Goal: Task Accomplishment & Management: Manage account settings

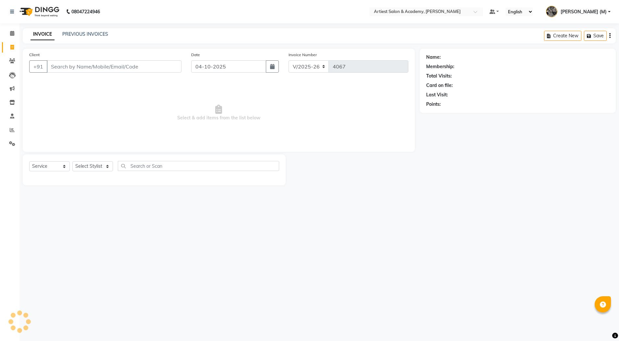
select select "5123"
select select "service"
click at [84, 34] on link "PREVIOUS INVOICES" at bounding box center [85, 34] width 46 height 6
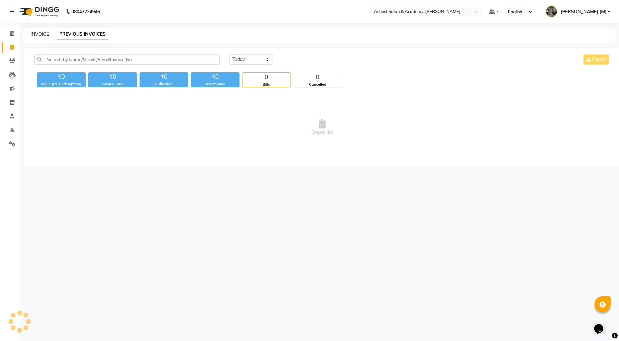
click at [41, 35] on link "INVOICE" at bounding box center [40, 34] width 19 height 6
select select "service"
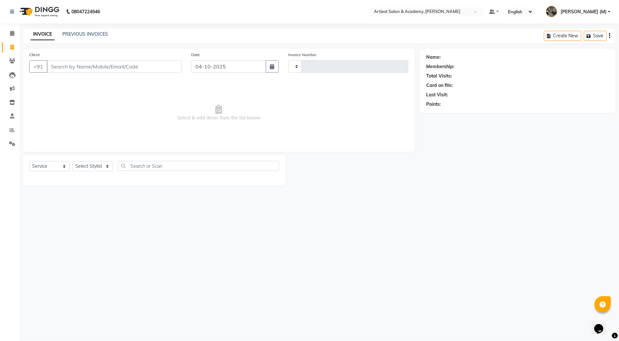
type input "4067"
select select "5123"
click at [93, 34] on link "PREVIOUS INVOICES" at bounding box center [85, 34] width 46 height 6
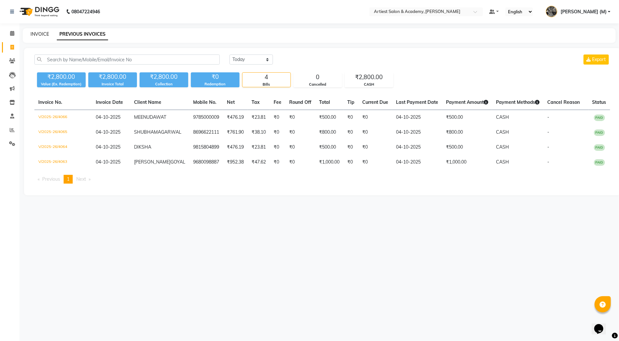
click at [43, 36] on link "INVOICE" at bounding box center [40, 34] width 19 height 6
select select "5123"
select select "service"
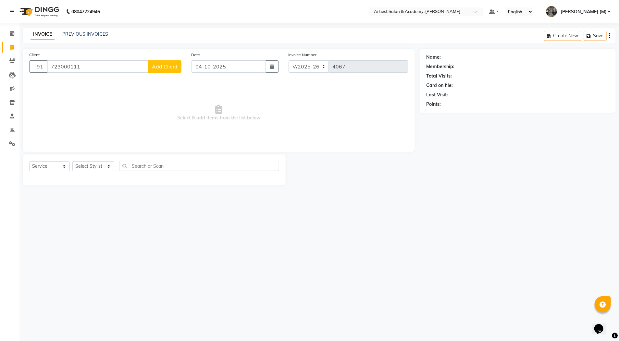
drag, startPoint x: 70, startPoint y: 68, endPoint x: 106, endPoint y: 117, distance: 61.8
click at [70, 69] on input "723000111" at bounding box center [98, 66] width 102 height 12
type input "7230000111"
click at [173, 67] on span "Add Client" at bounding box center [165, 66] width 26 height 6
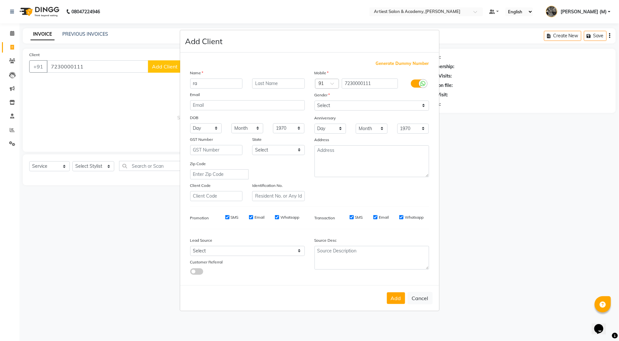
type input "r"
type input "[PERSON_NAME]"
click at [263, 82] on input "text" at bounding box center [278, 84] width 53 height 10
type input "[PERSON_NAME]"
click at [331, 105] on select "Select Male Female Other Prefer Not To Say" at bounding box center [372, 106] width 115 height 10
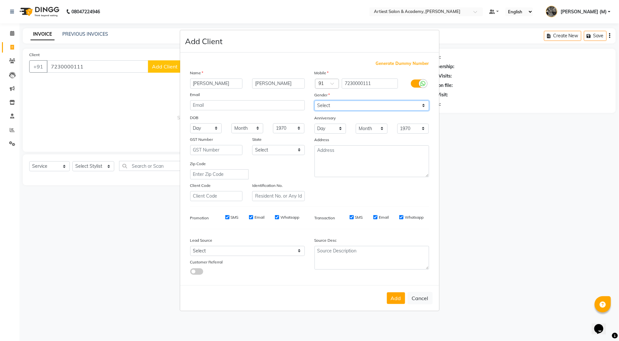
select select "male"
click at [315, 101] on select "Select Male Female Other Prefer Not To Say" at bounding box center [372, 106] width 115 height 10
click at [396, 297] on button "Add" at bounding box center [396, 299] width 18 height 12
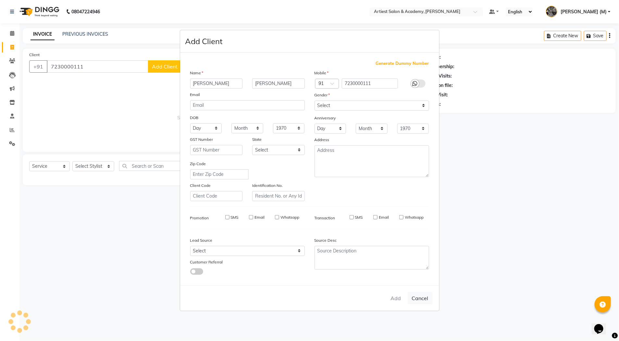
select select
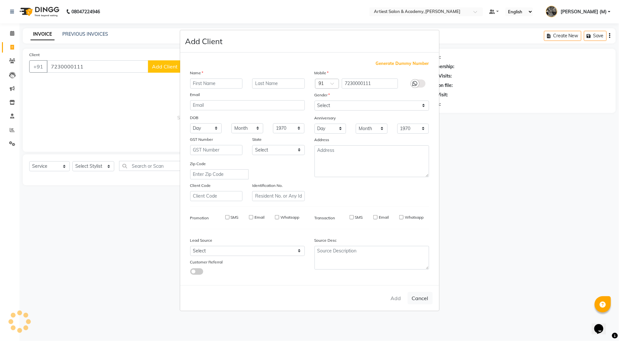
select select
checkbox input "false"
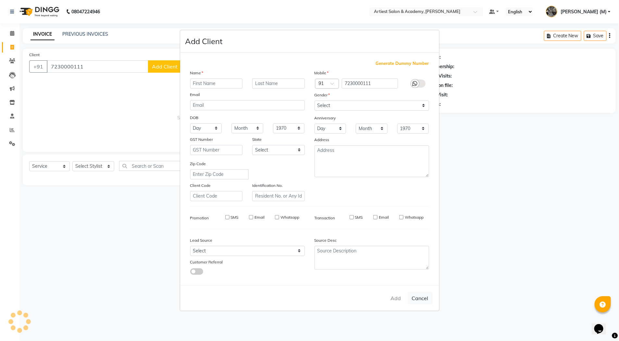
checkbox input "false"
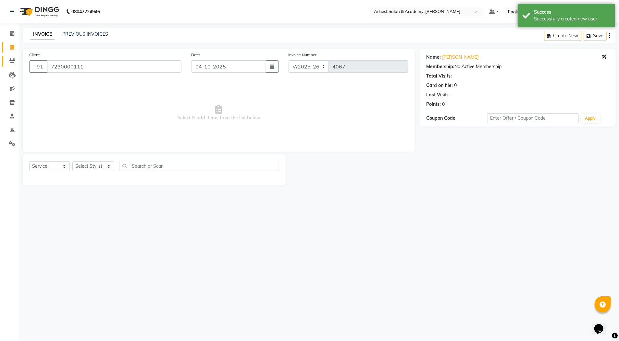
click at [11, 56] on link "Clients" at bounding box center [10, 61] width 16 height 11
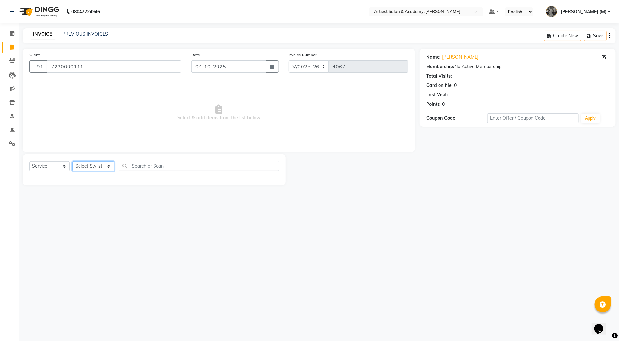
click at [108, 166] on select "Select Stylist AKASH SAIN ARJUN SAHU (M) CHANCHAL (F) DINESH SAIN DRASHTI GULFS…" at bounding box center [93, 166] width 42 height 10
select select "33208"
click at [72, 161] on select "Select Stylist AKASH SAIN ARJUN SAHU (M) CHANCHAL (F) DINESH SAIN DRASHTI GULFS…" at bounding box center [93, 166] width 42 height 10
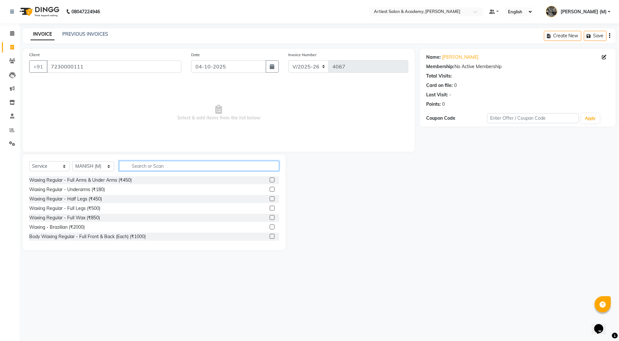
click at [148, 169] on input "text" at bounding box center [199, 166] width 160 height 10
type input "HAIR"
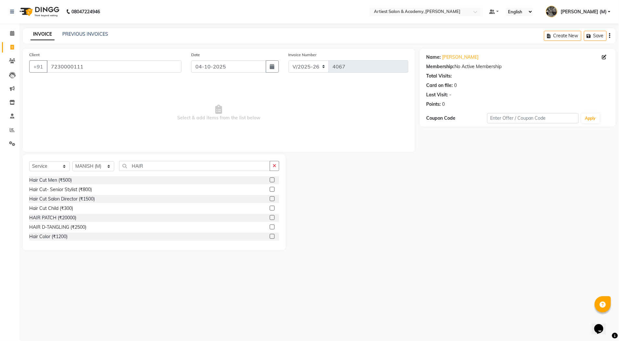
click at [270, 187] on label at bounding box center [272, 189] width 5 height 5
click at [270, 188] on input "checkbox" at bounding box center [272, 190] width 4 height 4
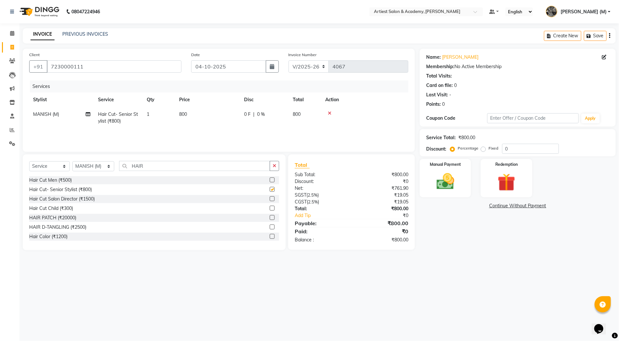
checkbox input "false"
click at [105, 165] on select "Select Stylist AKASH SAIN ARJUN SAHU (M) CHANCHAL (F) DINESH SAIN DRASHTI GULFS…" at bounding box center [93, 166] width 42 height 10
select select "90981"
click at [72, 161] on select "Select Stylist AKASH SAIN ARJUN SAHU (M) CHANCHAL (F) DINESH SAIN DRASHTI GULFS…" at bounding box center [93, 166] width 42 height 10
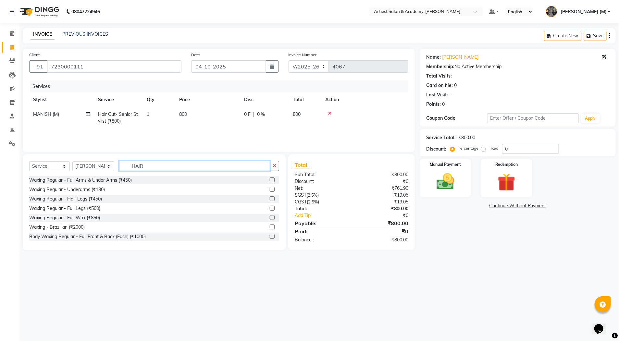
click at [157, 167] on input "HAIR" at bounding box center [194, 166] width 151 height 10
type input "H"
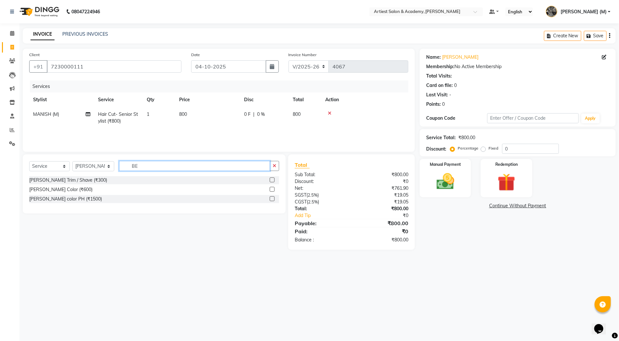
type input "BE"
click at [271, 179] on label at bounding box center [272, 180] width 5 height 5
click at [271, 179] on input "checkbox" at bounding box center [272, 180] width 4 height 4
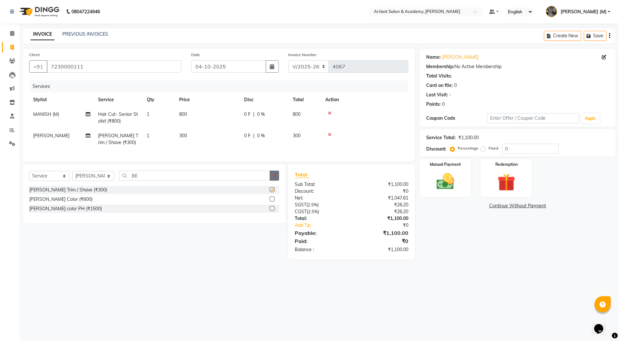
checkbox input "false"
click at [516, 150] on input "0" at bounding box center [530, 149] width 57 height 10
type input "10"
drag, startPoint x: 470, startPoint y: 241, endPoint x: 444, endPoint y: 206, distance: 44.0
click at [470, 240] on div "Name: Rajesh Bishnoi Membership: No Active Membership Total Visits: Card on fil…" at bounding box center [520, 154] width 201 height 211
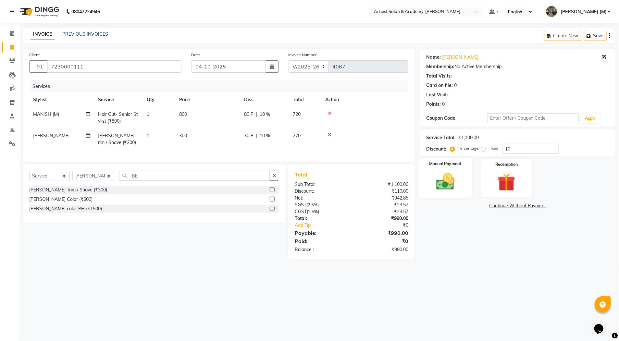
click at [443, 190] on img at bounding box center [446, 181] width 30 height 21
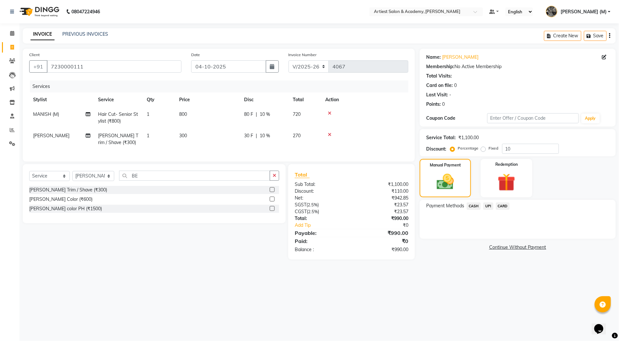
click at [184, 134] on span "300" at bounding box center [183, 136] width 8 height 6
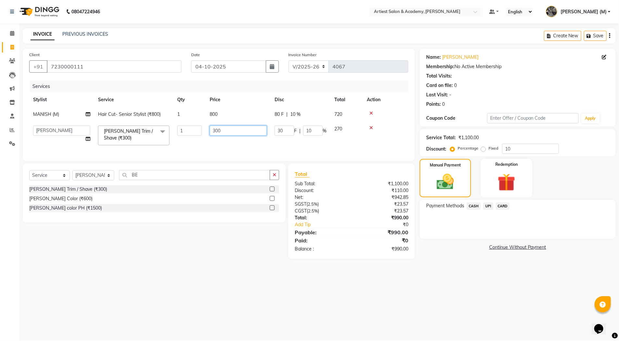
click at [215, 129] on input "300" at bounding box center [238, 131] width 57 height 10
type input "500"
click at [481, 256] on div "Name: Rajesh Bishnoi Membership: No Active Membership Total Visits: Card on fil…" at bounding box center [520, 154] width 201 height 210
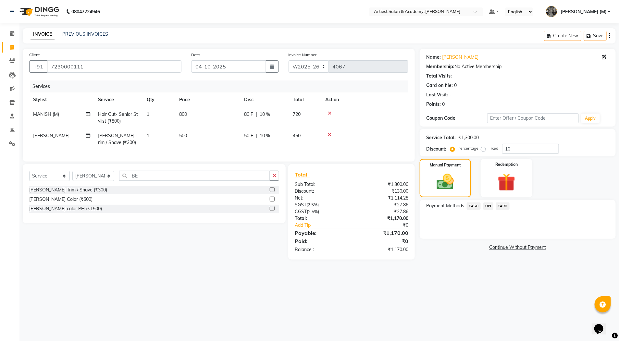
click at [488, 205] on span "UPI" at bounding box center [488, 206] width 10 height 7
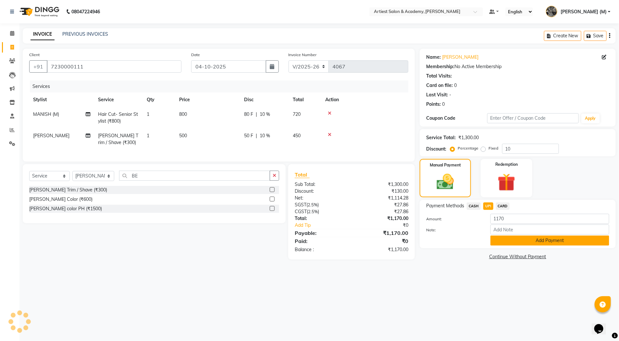
click at [553, 242] on button "Add Payment" at bounding box center [550, 241] width 119 height 10
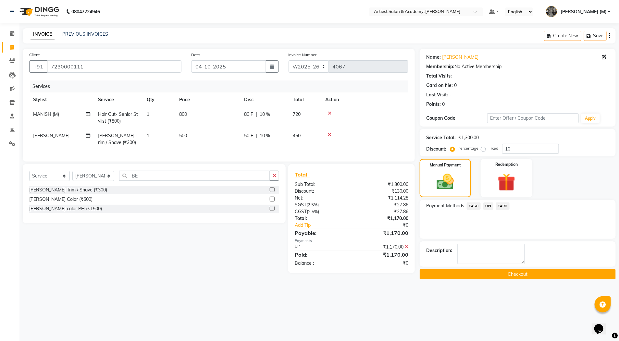
click at [505, 275] on button "Checkout" at bounding box center [518, 274] width 196 height 10
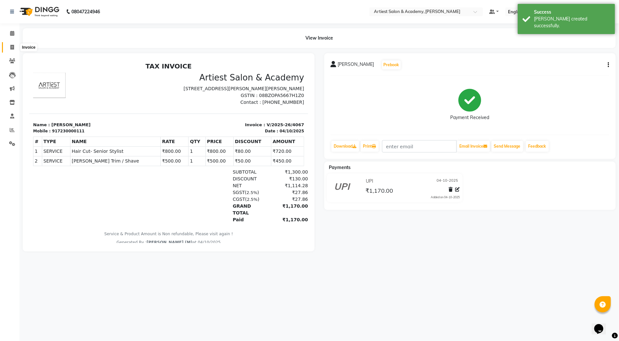
click at [12, 45] on icon at bounding box center [12, 47] width 4 height 5
select select "5123"
select select "service"
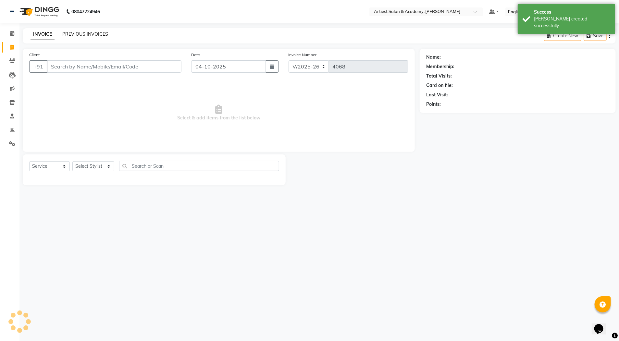
click at [92, 32] on link "PREVIOUS INVOICES" at bounding box center [85, 34] width 46 height 6
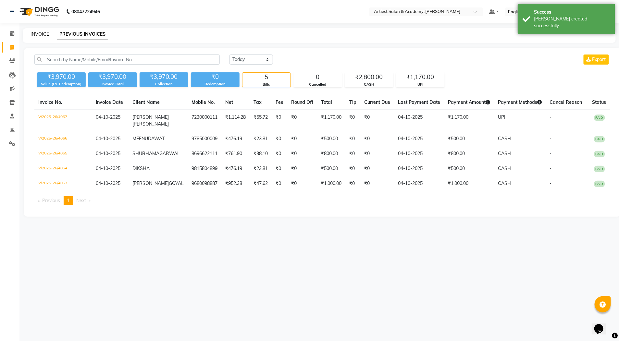
click at [40, 31] on link "INVOICE" at bounding box center [40, 34] width 19 height 6
select select "service"
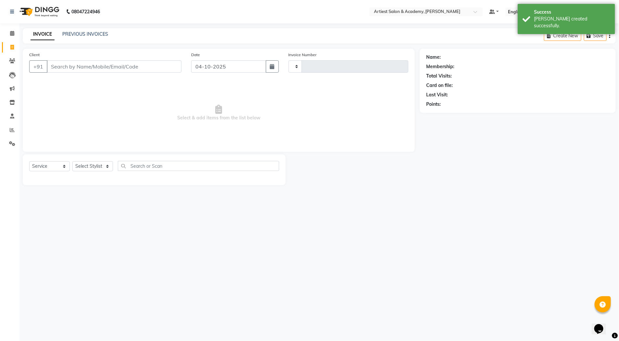
type input "4068"
select select "5123"
click at [80, 34] on link "PREVIOUS INVOICES" at bounding box center [85, 34] width 46 height 6
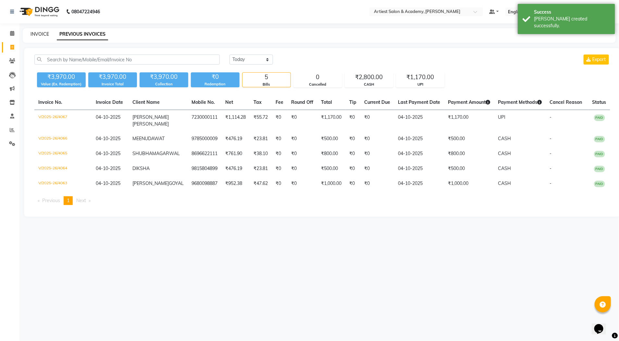
click at [39, 33] on link "INVOICE" at bounding box center [40, 34] width 19 height 6
select select "service"
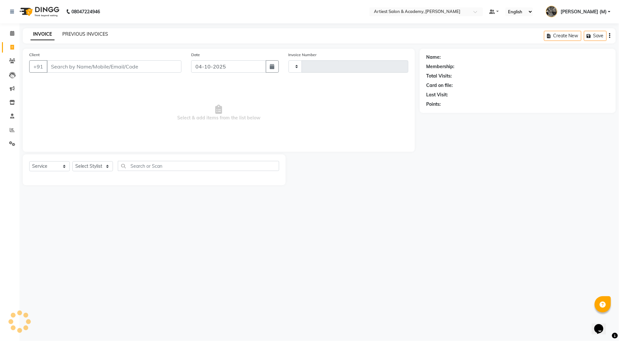
type input "4068"
select select "5123"
click at [82, 34] on link "PREVIOUS INVOICES" at bounding box center [85, 34] width 46 height 6
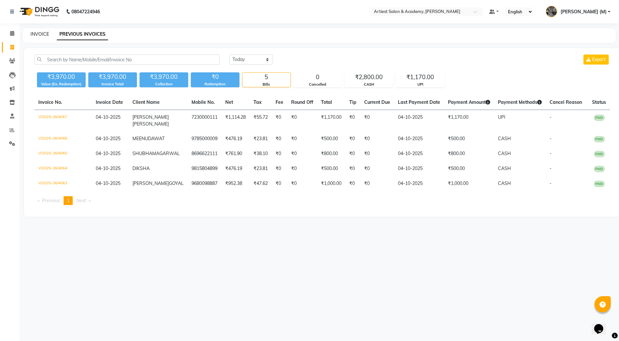
click at [43, 35] on link "INVOICE" at bounding box center [40, 34] width 19 height 6
select select "5123"
select select "service"
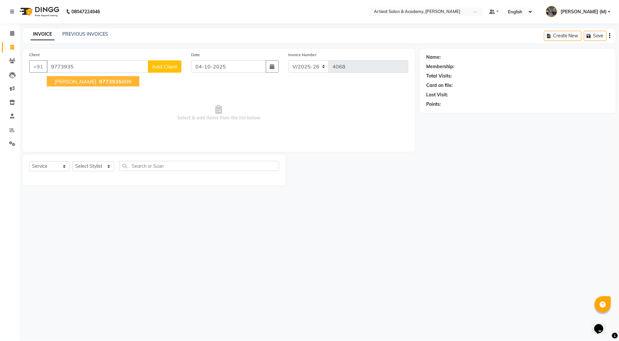
click at [138, 84] on button "DHRITI CHATTERJEE 9773935 889" at bounding box center [93, 81] width 93 height 10
type input "9773935889"
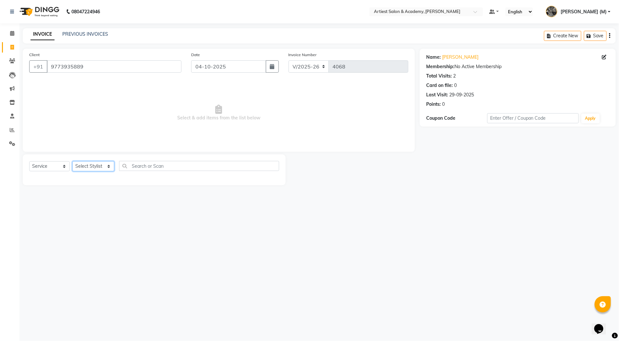
click at [107, 166] on select "Select Stylist AKASH SAIN ARJUN SAHU (M) CHANCHAL (F) DINESH SAIN DRASHTI GULFS…" at bounding box center [93, 166] width 42 height 10
select select "33213"
click at [72, 161] on select "Select Stylist AKASH SAIN ARJUN SAHU (M) CHANCHAL (F) DINESH SAIN DRASHTI GULFS…" at bounding box center [93, 166] width 42 height 10
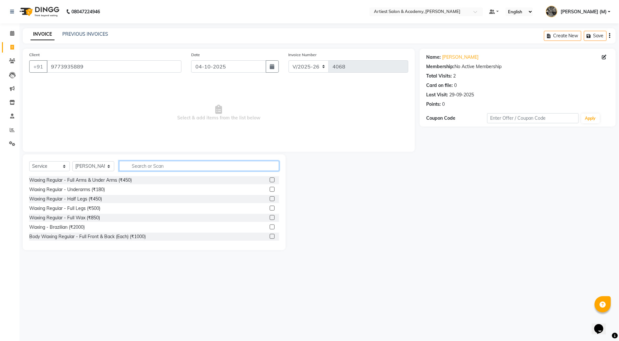
click at [149, 166] on input "text" at bounding box center [199, 166] width 160 height 10
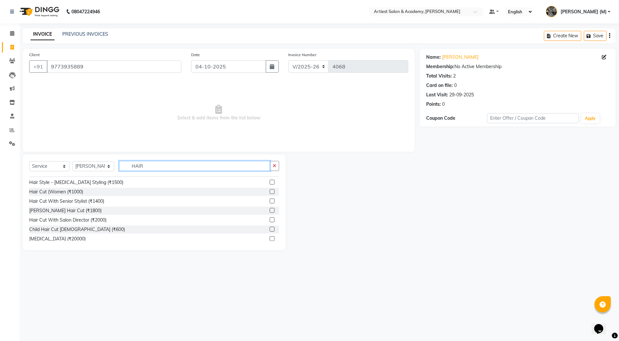
scroll to position [127, 0]
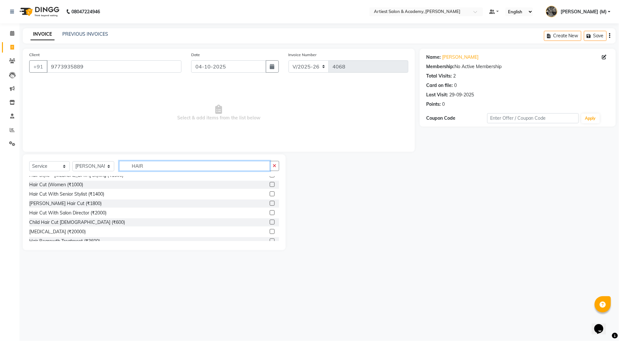
type input "HAIR"
click at [270, 213] on label at bounding box center [272, 212] width 5 height 5
click at [270, 213] on input "checkbox" at bounding box center [272, 213] width 4 height 4
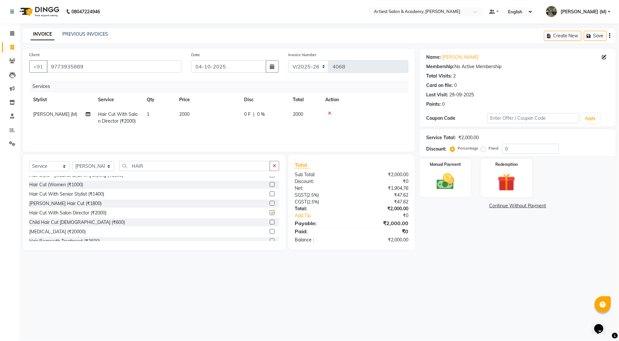
checkbox input "false"
click at [165, 165] on input "HAIR" at bounding box center [194, 166] width 151 height 10
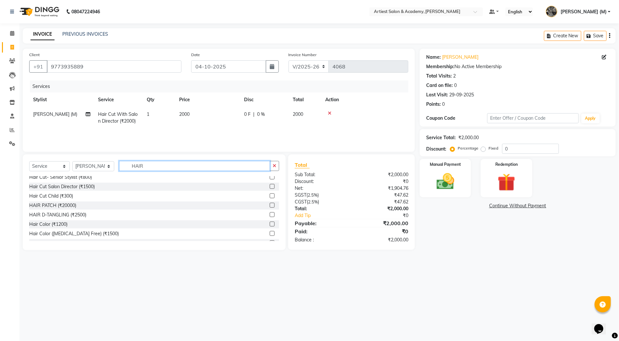
scroll to position [0, 0]
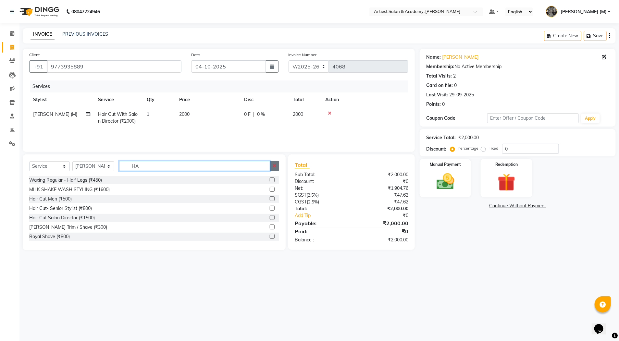
type input "H"
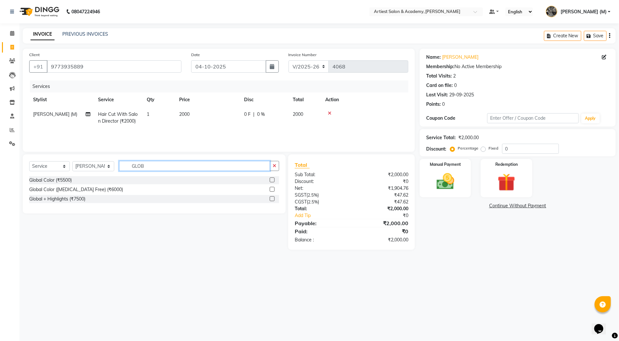
type input "GLOB"
click at [273, 179] on label at bounding box center [272, 180] width 5 height 5
click at [273, 179] on input "checkbox" at bounding box center [272, 180] width 4 height 4
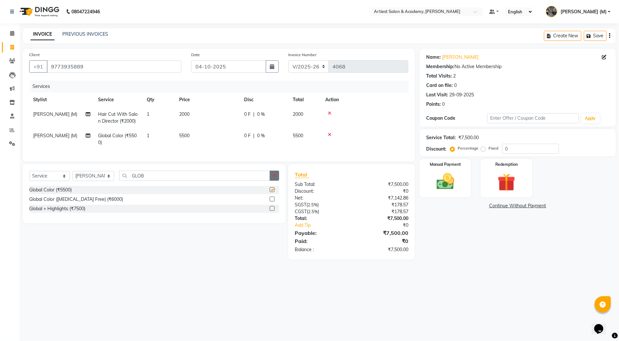
checkbox input "false"
click at [186, 136] on span "5500" at bounding box center [184, 136] width 10 height 6
select select "33213"
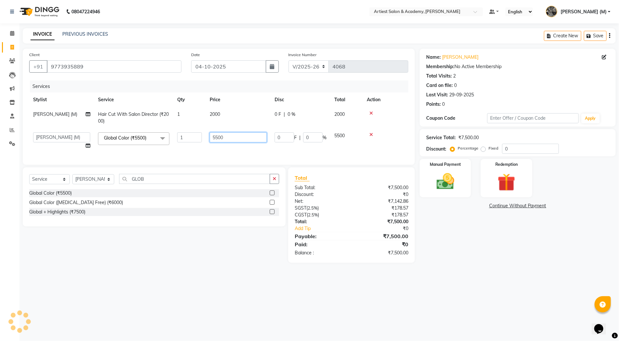
click at [218, 139] on input "5500" at bounding box center [238, 137] width 57 height 10
type input "8000"
click at [450, 242] on div "Name: Dhriti Chatterjee Membership: No Active Membership Total Visits: 2 Card o…" at bounding box center [520, 156] width 201 height 214
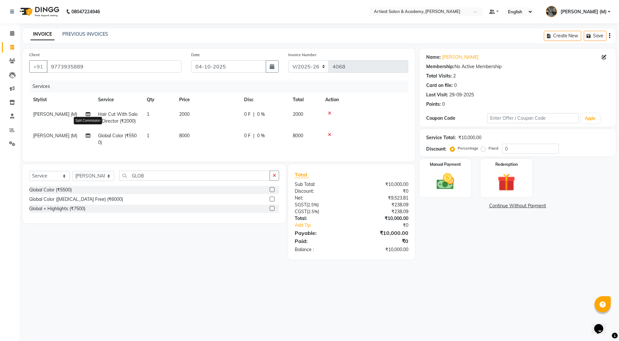
click at [88, 136] on icon at bounding box center [88, 135] width 5 height 5
select select "33213"
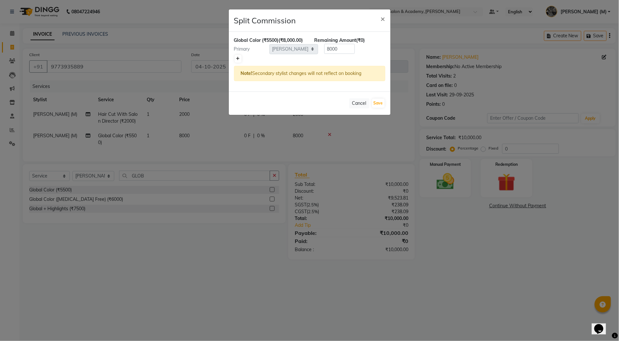
click at [239, 58] on icon at bounding box center [238, 59] width 4 height 4
type input "4000"
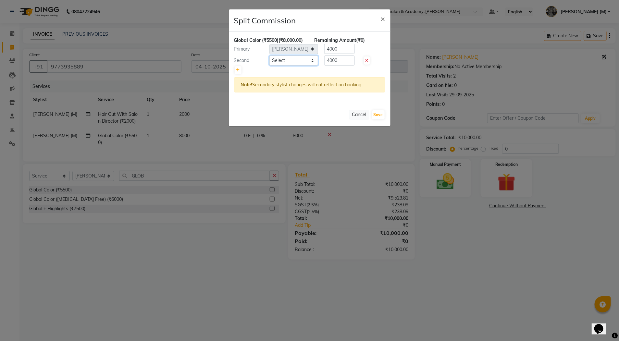
click at [312, 60] on select "Select AKASH SAIN ARJUN SAHU (M) CHANCHAL (F) DINESH SAIN DRASHTI GULFSHA KOMAL…" at bounding box center [293, 61] width 49 height 10
select select "85448"
click at [269, 56] on select "Select AKASH SAIN ARJUN SAHU (M) CHANCHAL (F) DINESH SAIN DRASHTI GULFSHA KOMAL…" at bounding box center [293, 61] width 49 height 10
click at [380, 117] on button "Save" at bounding box center [378, 114] width 13 height 9
select select "Select"
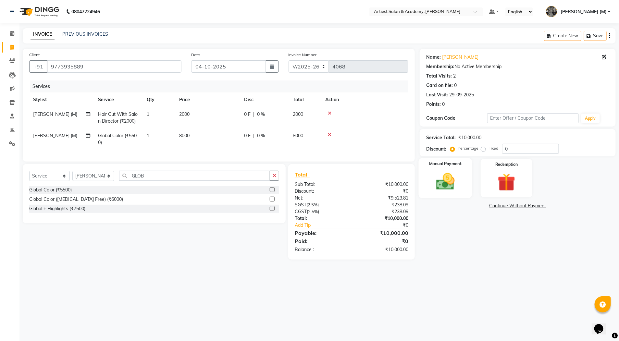
click at [441, 189] on img at bounding box center [446, 181] width 30 height 21
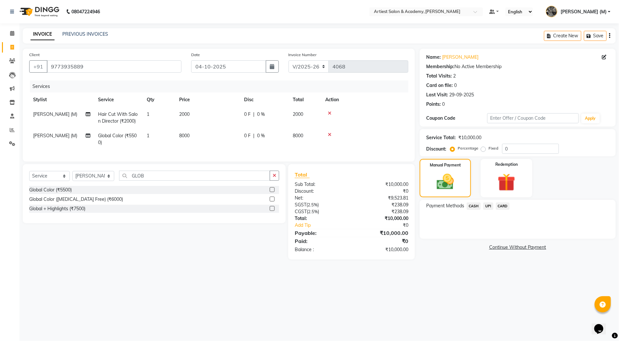
click at [489, 207] on span "UPI" at bounding box center [488, 206] width 10 height 7
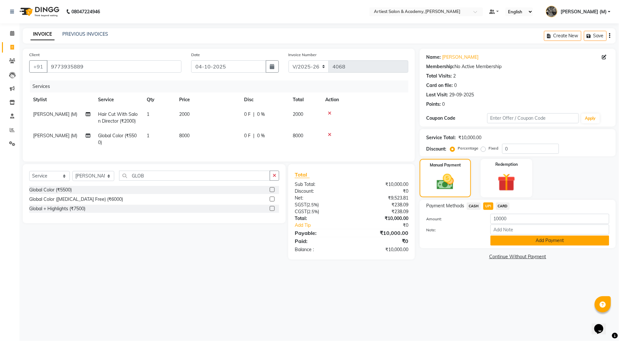
click at [564, 241] on button "Add Payment" at bounding box center [550, 241] width 119 height 10
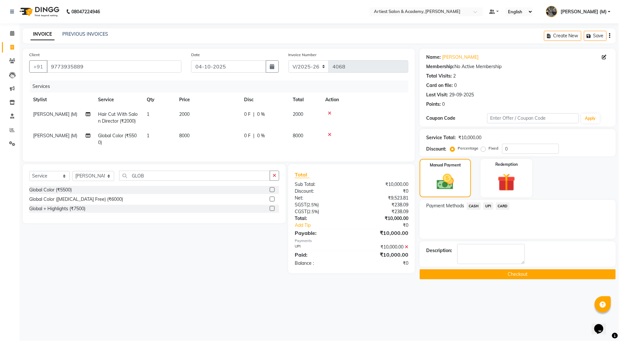
click at [518, 273] on button "Checkout" at bounding box center [518, 274] width 196 height 10
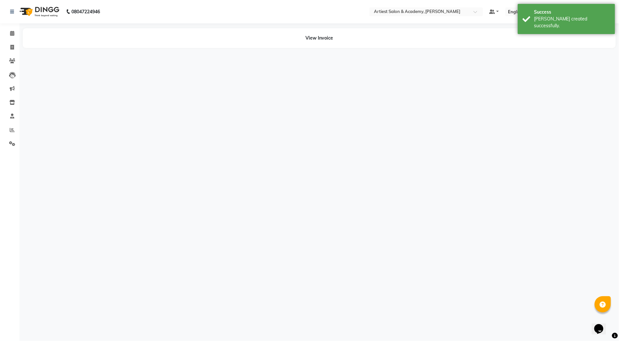
select select "33213"
select select "85448"
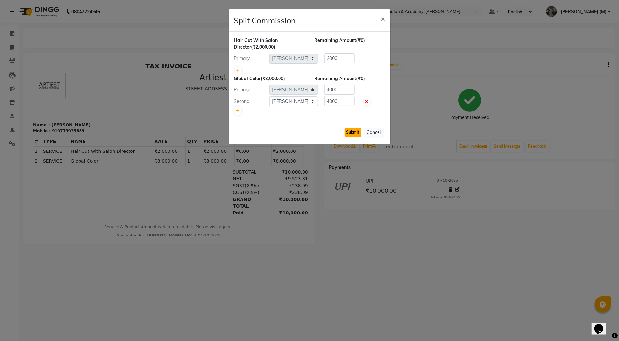
click at [354, 133] on button "Submit" at bounding box center [353, 132] width 17 height 9
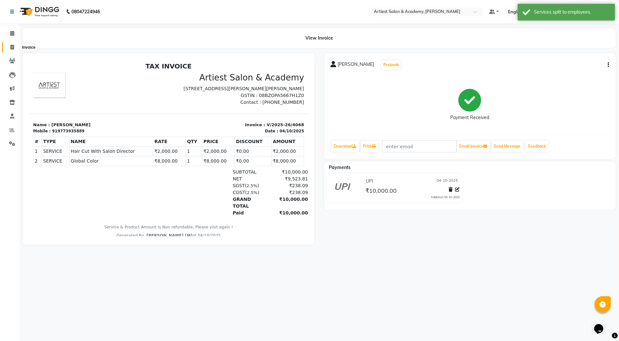
click at [10, 46] on icon at bounding box center [12, 47] width 4 height 5
select select "service"
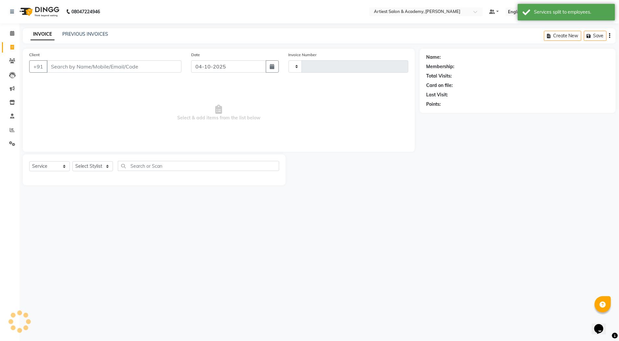
type input "4069"
select select "5123"
click at [85, 34] on link "PREVIOUS INVOICES" at bounding box center [85, 34] width 46 height 6
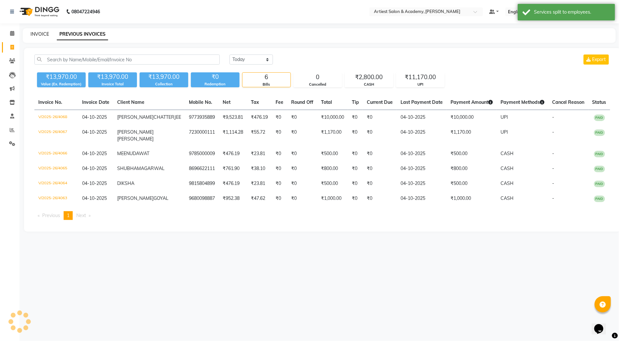
click at [41, 32] on link "INVOICE" at bounding box center [40, 34] width 19 height 6
select select "service"
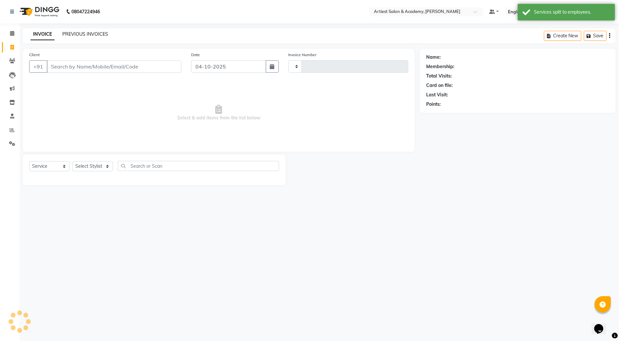
type input "4069"
select select "5123"
click at [72, 32] on link "PREVIOUS INVOICES" at bounding box center [85, 34] width 46 height 6
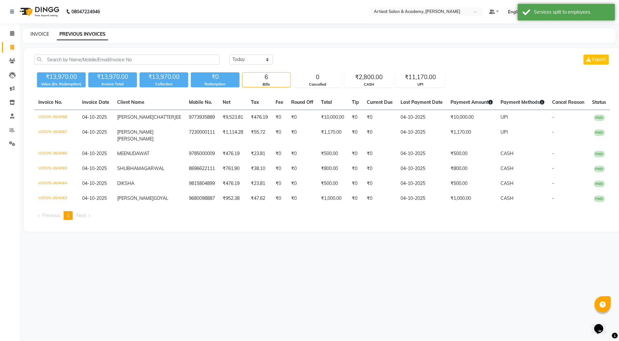
click at [38, 33] on link "INVOICE" at bounding box center [40, 34] width 19 height 6
select select "5123"
select select "service"
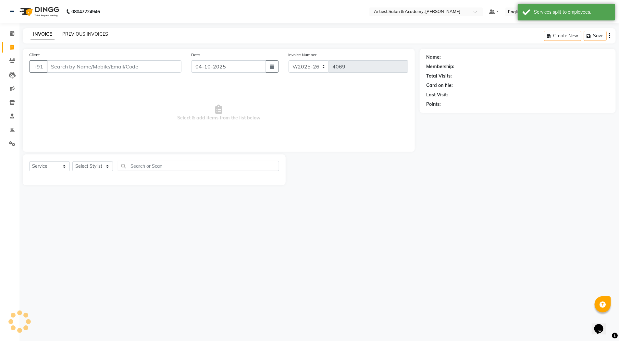
click at [78, 35] on link "PREVIOUS INVOICES" at bounding box center [85, 34] width 46 height 6
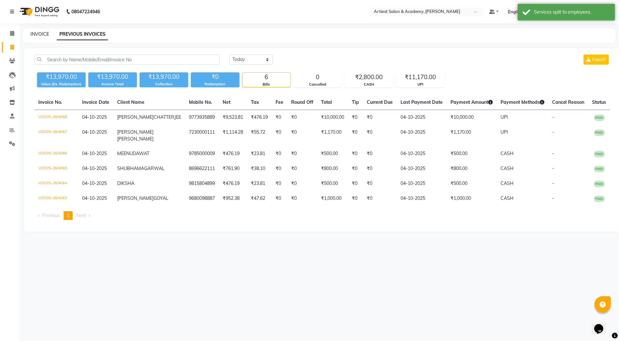
click at [44, 35] on link "INVOICE" at bounding box center [40, 34] width 19 height 6
select select "service"
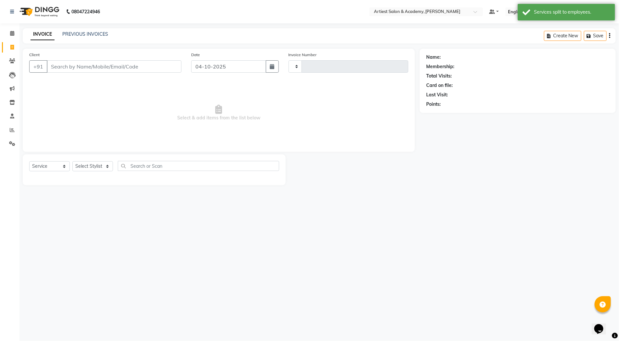
type input "4069"
select select "5123"
click at [10, 75] on icon at bounding box center [12, 75] width 6 height 6
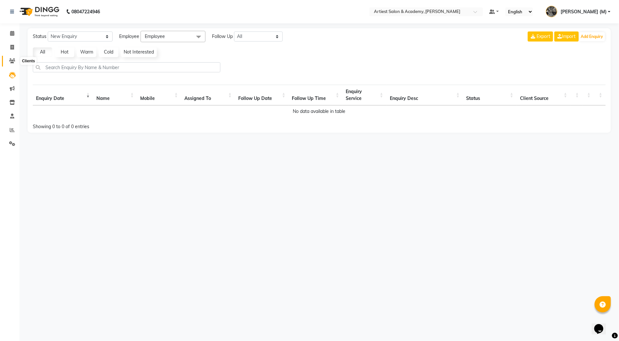
click at [13, 58] on icon at bounding box center [12, 60] width 6 height 5
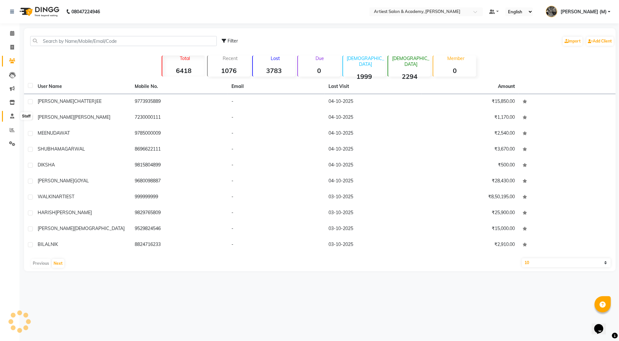
click at [10, 114] on icon at bounding box center [12, 116] width 4 height 5
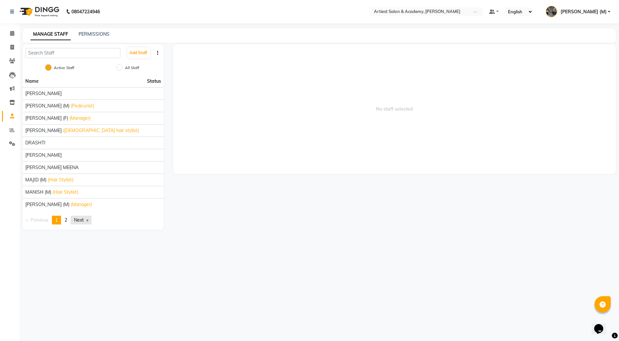
click at [83, 219] on link "Next page" at bounding box center [81, 220] width 21 height 9
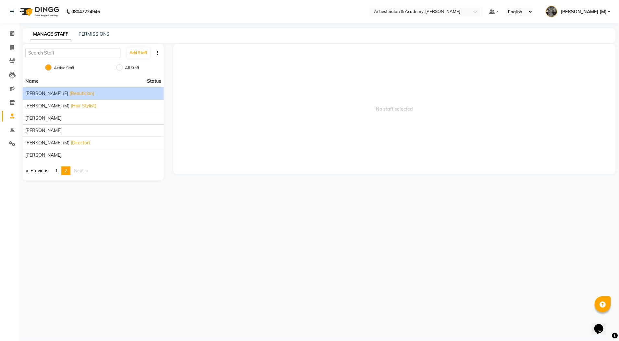
click at [82, 93] on div "MUSKAN (F) (Beautician)" at bounding box center [93, 93] width 136 height 7
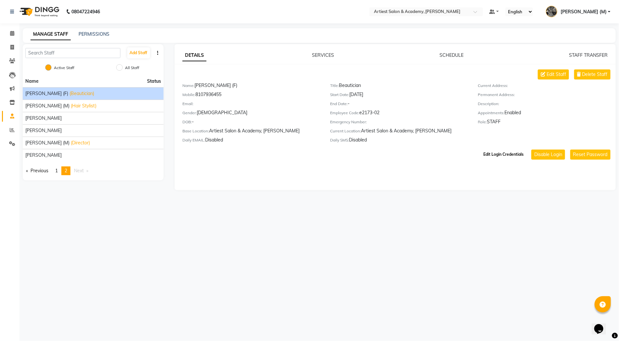
click at [510, 156] on button "Edit Login Credentials" at bounding box center [503, 154] width 45 height 11
select select "1435"
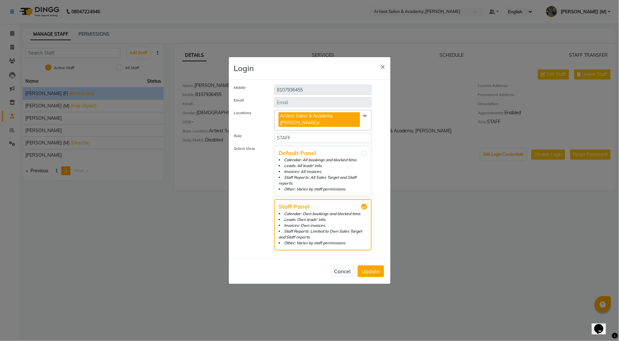
click at [374, 269] on span "Update" at bounding box center [371, 271] width 19 height 6
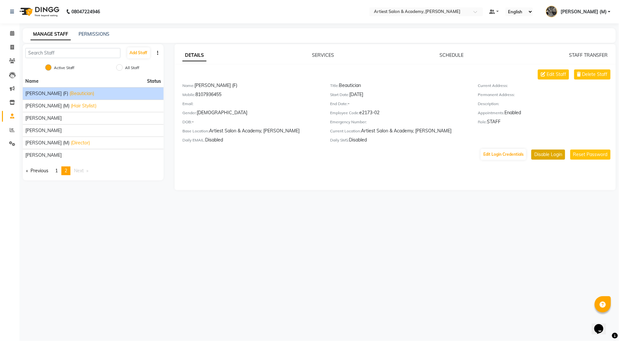
click at [553, 155] on button "Disable Login" at bounding box center [548, 155] width 34 height 10
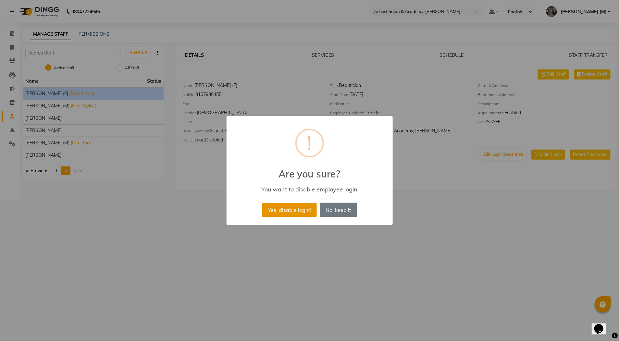
click at [295, 212] on button "Yes, disable login!" at bounding box center [289, 210] width 55 height 14
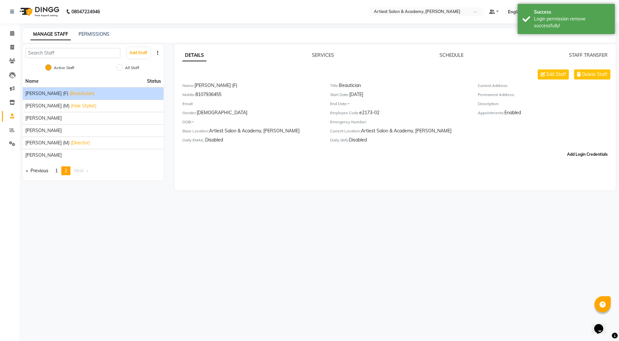
click at [587, 156] on button "Add Login Credentials" at bounding box center [588, 154] width 46 height 11
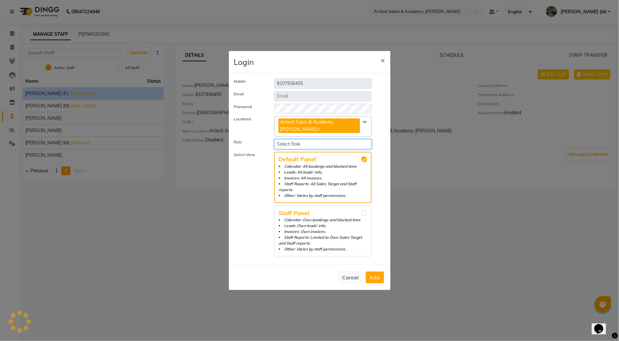
click at [301, 149] on select "Select Role Operator Manager Administrator STAFF" at bounding box center [323, 144] width 98 height 10
select select "1435"
click at [274, 143] on select "Select Role Operator Manager Administrator STAFF" at bounding box center [323, 144] width 98 height 10
click at [341, 223] on li "Leads: Own leads' info." at bounding box center [323, 226] width 89 height 6
click at [361, 216] on input "Staff Panel Calendar: Own bookings and blocked time. Leads: Own leads' info. In…" at bounding box center [364, 213] width 6 height 6
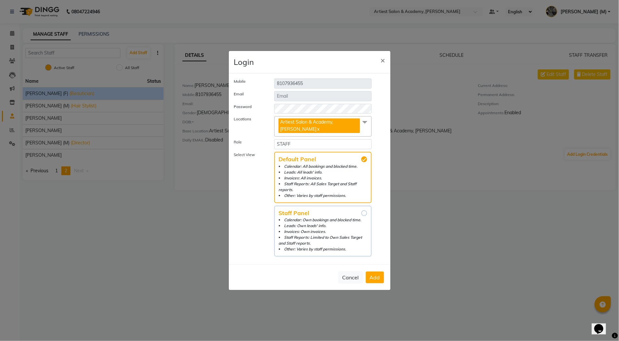
radio input "true"
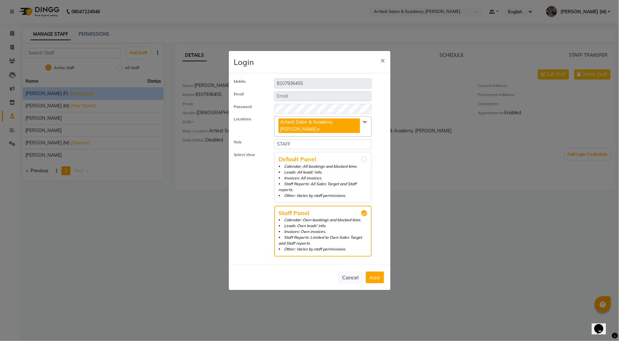
click at [374, 277] on span "Add" at bounding box center [375, 277] width 10 height 6
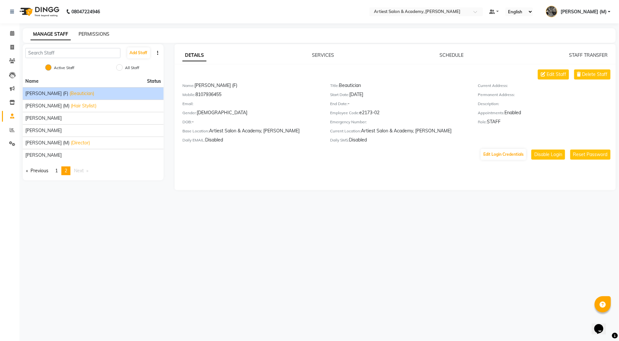
click at [93, 35] on link "PERMISSIONS" at bounding box center [94, 34] width 31 height 6
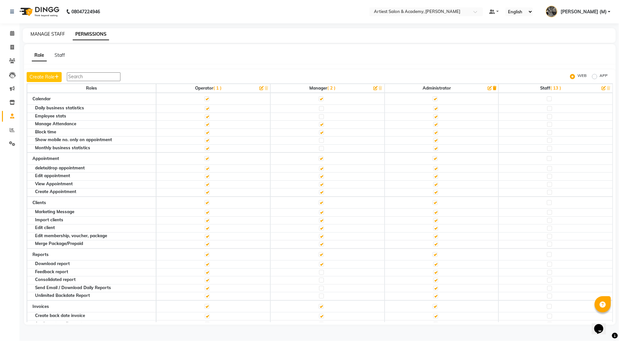
click at [46, 34] on link "MANAGE STAFF" at bounding box center [48, 34] width 34 height 6
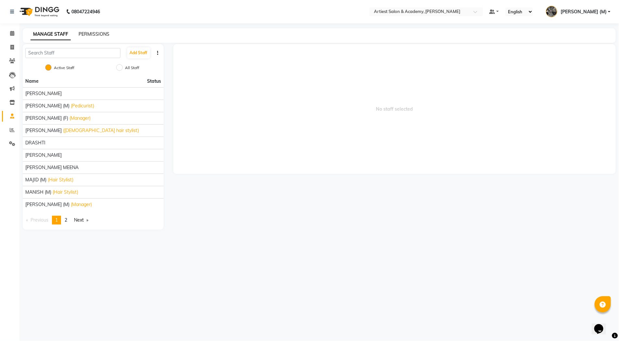
click at [83, 34] on link "PERMISSIONS" at bounding box center [94, 34] width 31 height 6
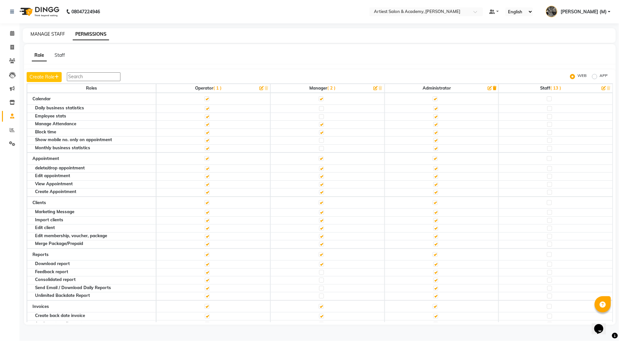
click at [46, 34] on link "MANAGE STAFF" at bounding box center [48, 34] width 34 height 6
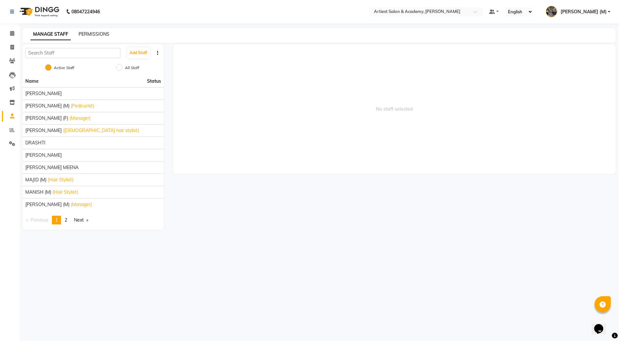
click at [89, 34] on link "PERMISSIONS" at bounding box center [94, 34] width 31 height 6
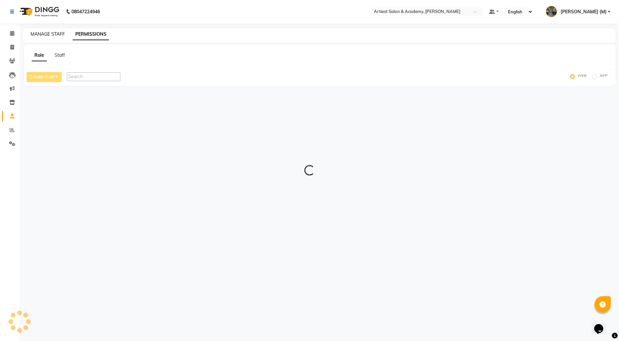
click at [50, 33] on link "MANAGE STAFF" at bounding box center [48, 34] width 34 height 6
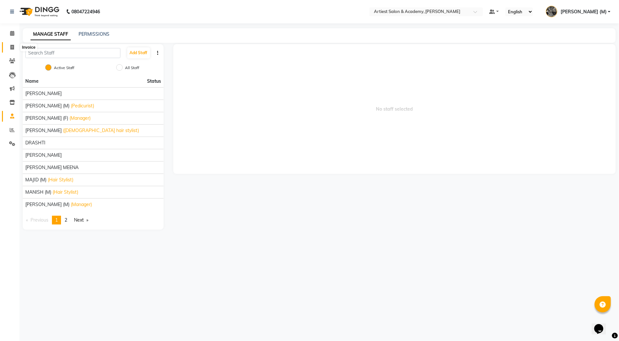
click at [11, 48] on icon at bounding box center [12, 47] width 4 height 5
select select "service"
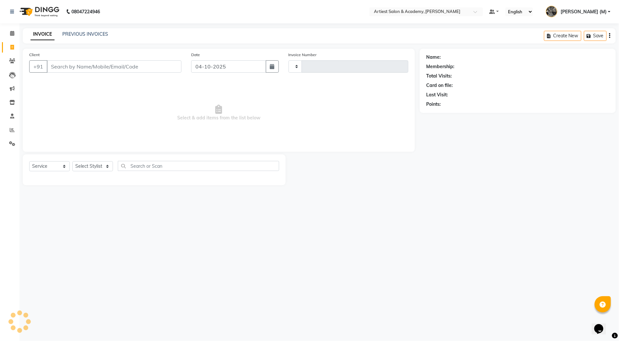
type input "4069"
select select "5123"
click at [79, 35] on link "PREVIOUS INVOICES" at bounding box center [85, 34] width 46 height 6
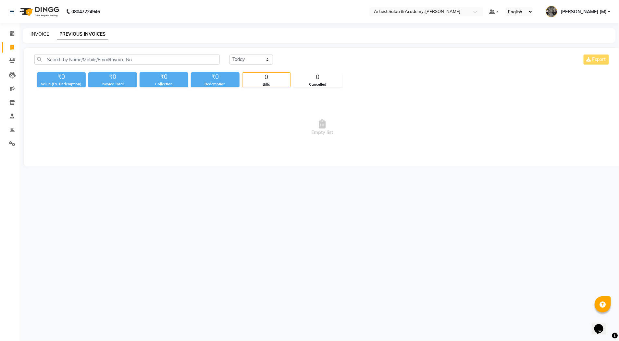
click at [38, 34] on link "INVOICE" at bounding box center [40, 34] width 19 height 6
select select "service"
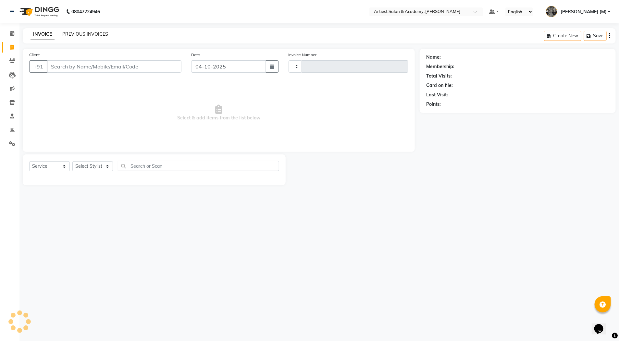
type input "4069"
select select "5123"
click at [72, 35] on link "PREVIOUS INVOICES" at bounding box center [85, 34] width 46 height 6
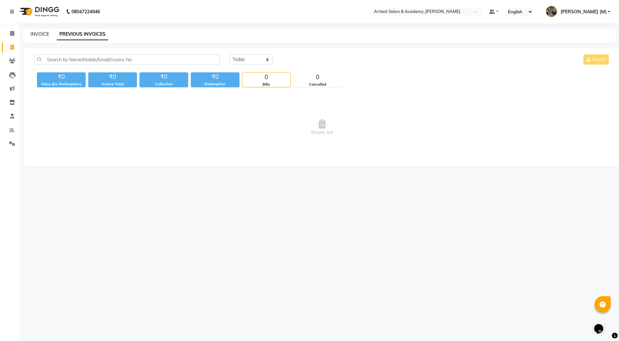
click at [43, 31] on link "INVOICE" at bounding box center [40, 34] width 19 height 6
select select "service"
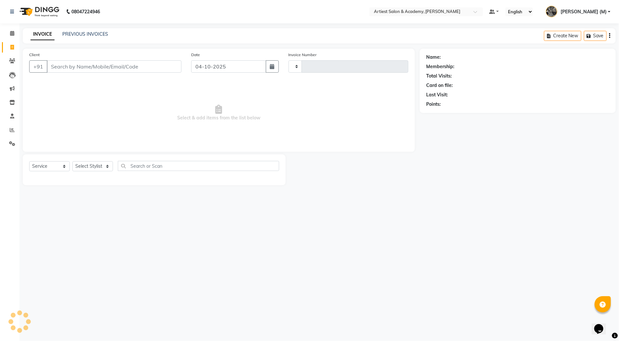
type input "4069"
select select "5123"
click at [92, 32] on link "PREVIOUS INVOICES" at bounding box center [85, 34] width 46 height 6
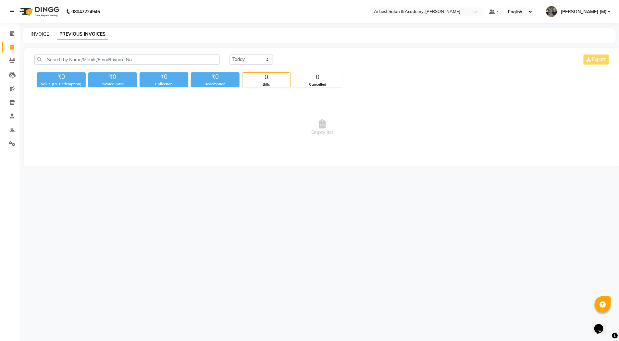
click at [42, 34] on link "INVOICE" at bounding box center [40, 34] width 19 height 6
select select "service"
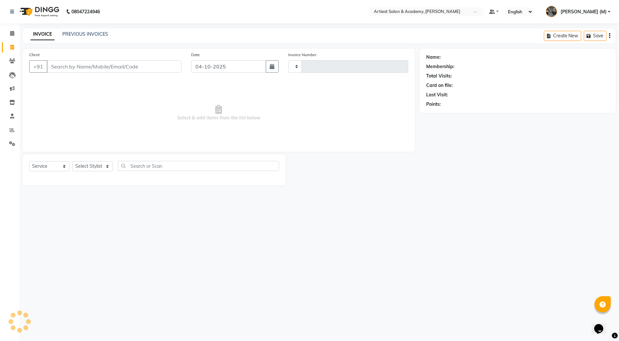
type input "4069"
select select "5123"
click at [66, 65] on input "Client" at bounding box center [114, 66] width 135 height 12
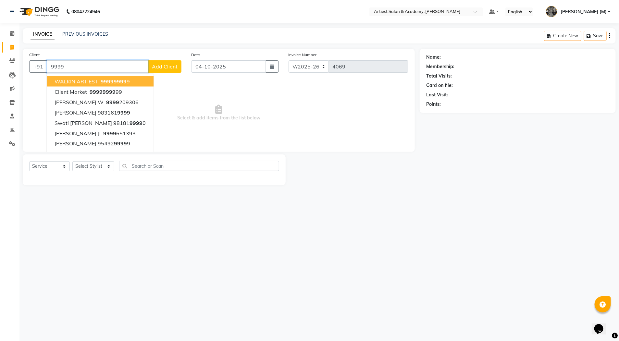
click at [129, 84] on button "WALKIN ARTIEST 9999 9999 9" at bounding box center [100, 81] width 107 height 10
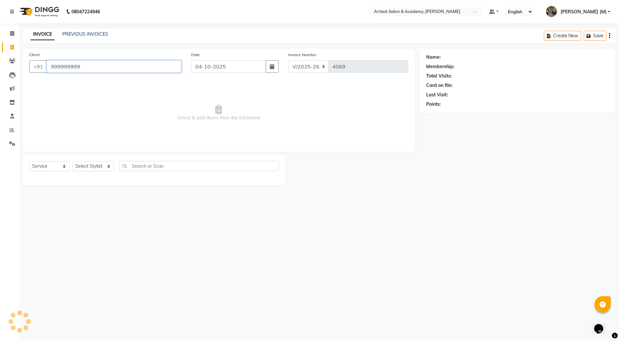
type input "999999999"
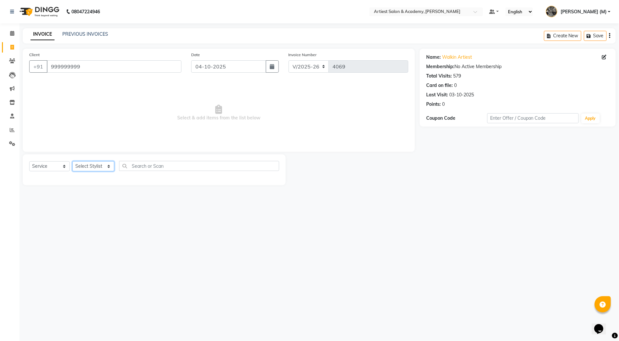
click at [109, 165] on select "Select Stylist AKASH SAIN ARJUN SAHU (M) CHANCHAL (F) DINESH SAIN DRASHTI GULFS…" at bounding box center [93, 166] width 42 height 10
select select "33211"
click at [72, 161] on select "Select Stylist AKASH SAIN ARJUN SAHU (M) CHANCHAL (F) DINESH SAIN DRASHTI GULFS…" at bounding box center [93, 166] width 42 height 10
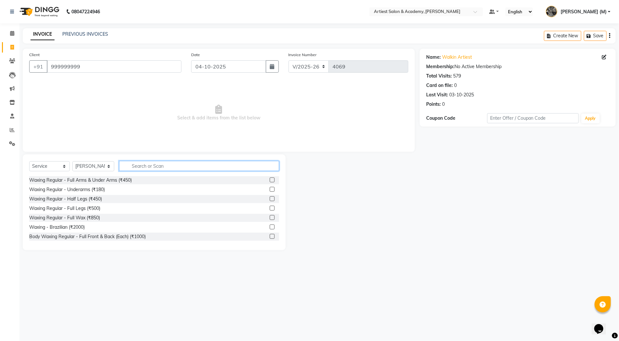
click at [138, 166] on input "text" at bounding box center [199, 166] width 160 height 10
type input "HAIR"
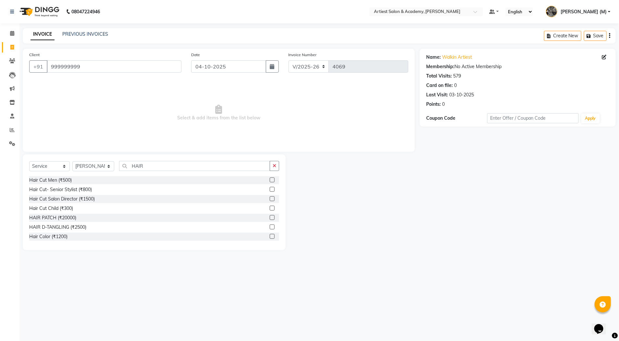
click at [270, 180] on label at bounding box center [272, 180] width 5 height 5
click at [270, 180] on input "checkbox" at bounding box center [272, 180] width 4 height 4
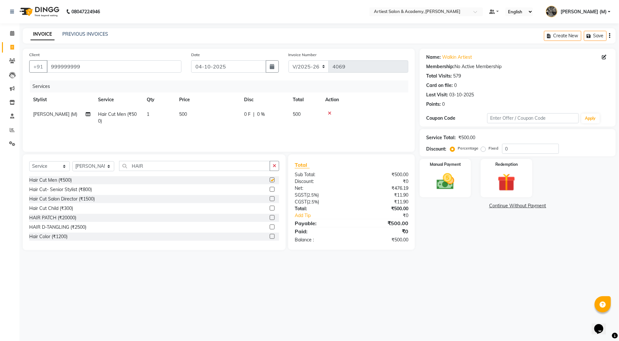
checkbox input "false"
click at [108, 167] on select "Select Stylist AKASH SAIN ARJUN SAHU (M) CHANCHAL (F) DINESH SAIN DRASHTI GULFS…" at bounding box center [93, 166] width 42 height 10
select select "90981"
click at [72, 161] on select "Select Stylist AKASH SAIN ARJUN SAHU (M) CHANCHAL (F) DINESH SAIN DRASHTI GULFS…" at bounding box center [93, 166] width 42 height 10
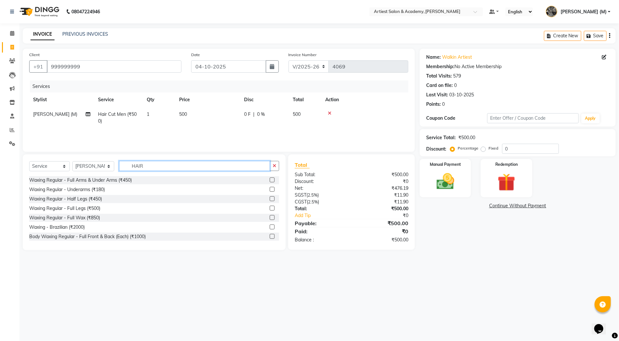
click at [152, 164] on input "HAIR" at bounding box center [194, 166] width 151 height 10
type input "H"
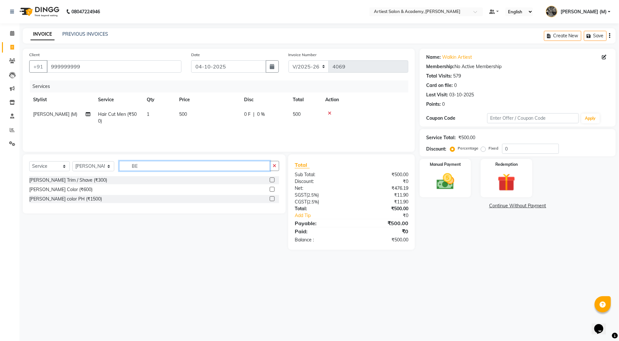
type input "BE"
click at [271, 179] on label at bounding box center [272, 180] width 5 height 5
click at [271, 179] on input "checkbox" at bounding box center [272, 180] width 4 height 4
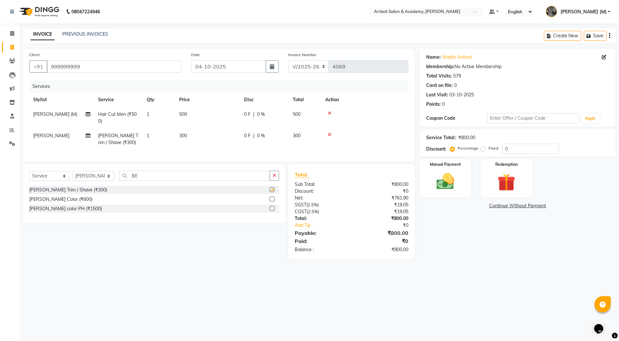
checkbox input "false"
click at [444, 186] on img at bounding box center [446, 181] width 30 height 21
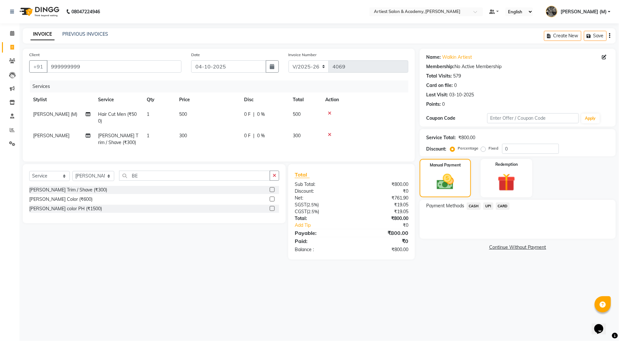
drag, startPoint x: 502, startPoint y: 206, endPoint x: 505, endPoint y: 211, distance: 5.7
click at [503, 206] on span "CARD" at bounding box center [503, 206] width 14 height 7
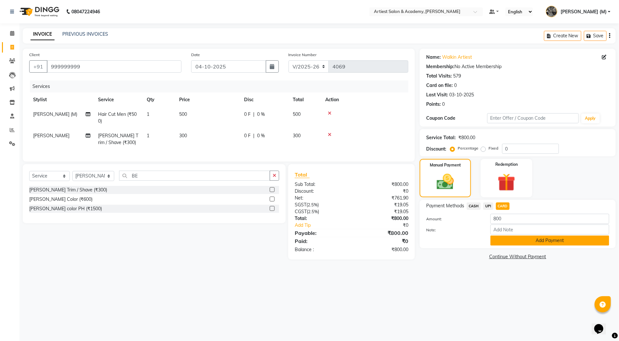
click at [559, 240] on button "Add Payment" at bounding box center [550, 241] width 119 height 10
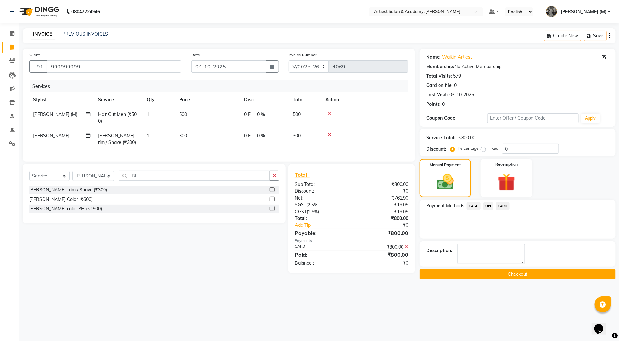
click at [531, 272] on button "Checkout" at bounding box center [518, 274] width 196 height 10
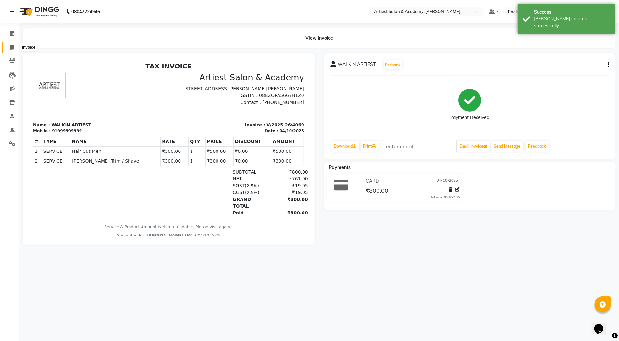
click at [7, 44] on span at bounding box center [11, 47] width 11 height 7
select select "service"
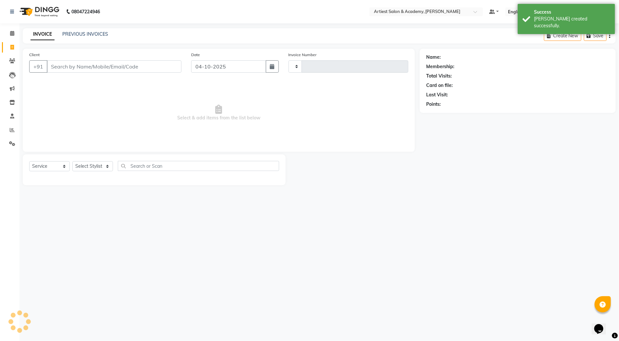
type input "4070"
select select "5123"
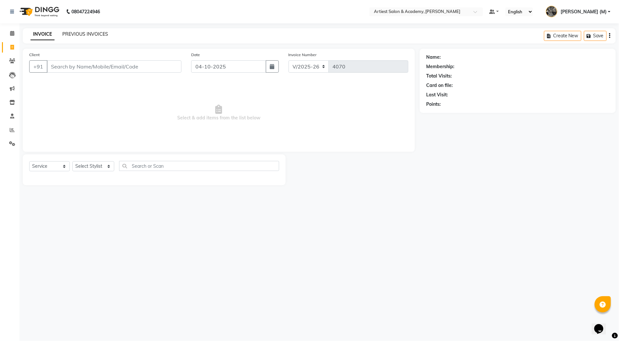
click at [81, 34] on link "PREVIOUS INVOICES" at bounding box center [85, 34] width 46 height 6
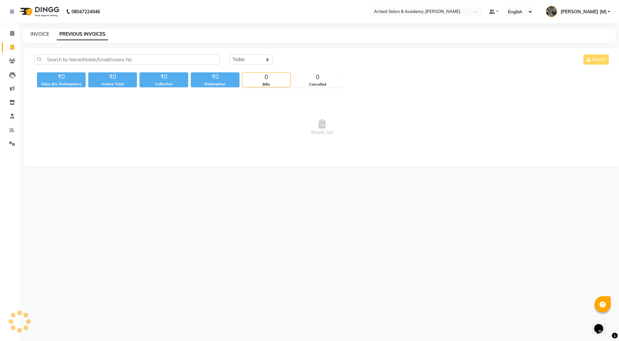
click at [43, 35] on link "INVOICE" at bounding box center [40, 34] width 19 height 6
select select "service"
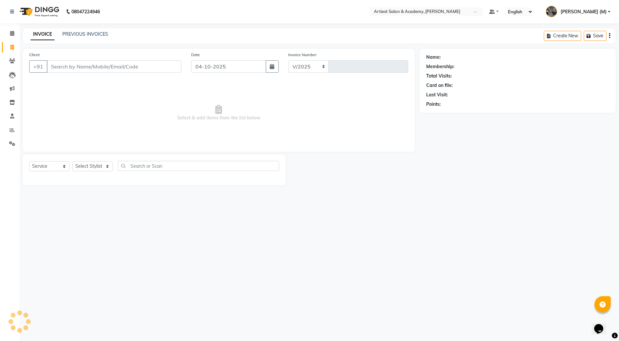
select select "5123"
type input "4070"
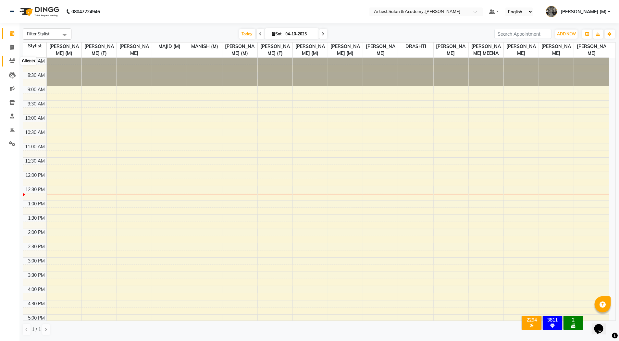
click at [10, 61] on icon at bounding box center [12, 60] width 6 height 5
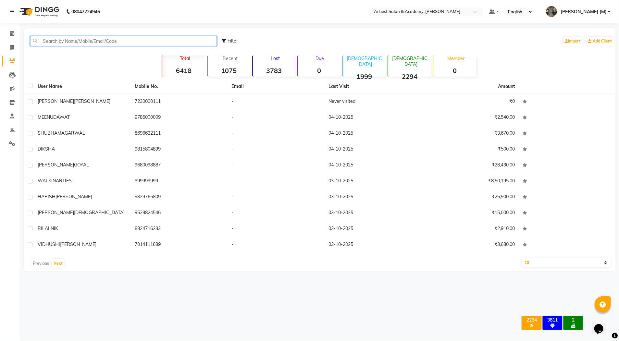
drag, startPoint x: 61, startPoint y: 41, endPoint x: 68, endPoint y: 45, distance: 7.6
click at [61, 41] on input "text" at bounding box center [123, 41] width 187 height 10
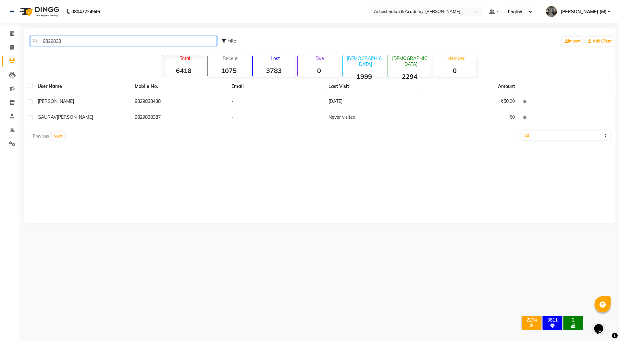
type input "9829838"
